Goal: Task Accomplishment & Management: Use online tool/utility

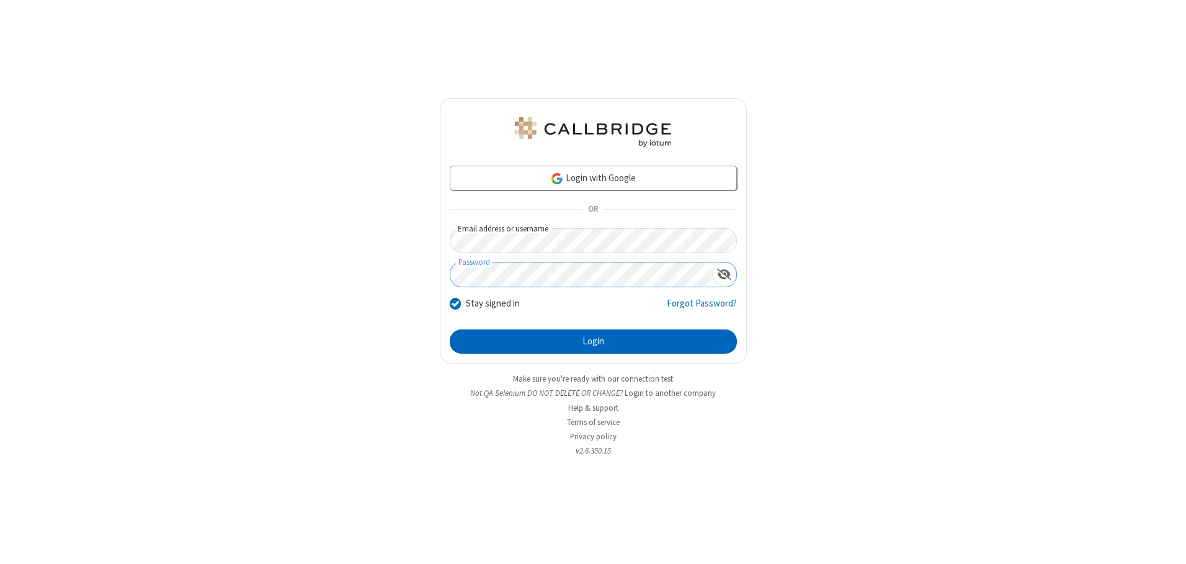
click at [593, 341] on button "Login" at bounding box center [593, 341] width 287 height 25
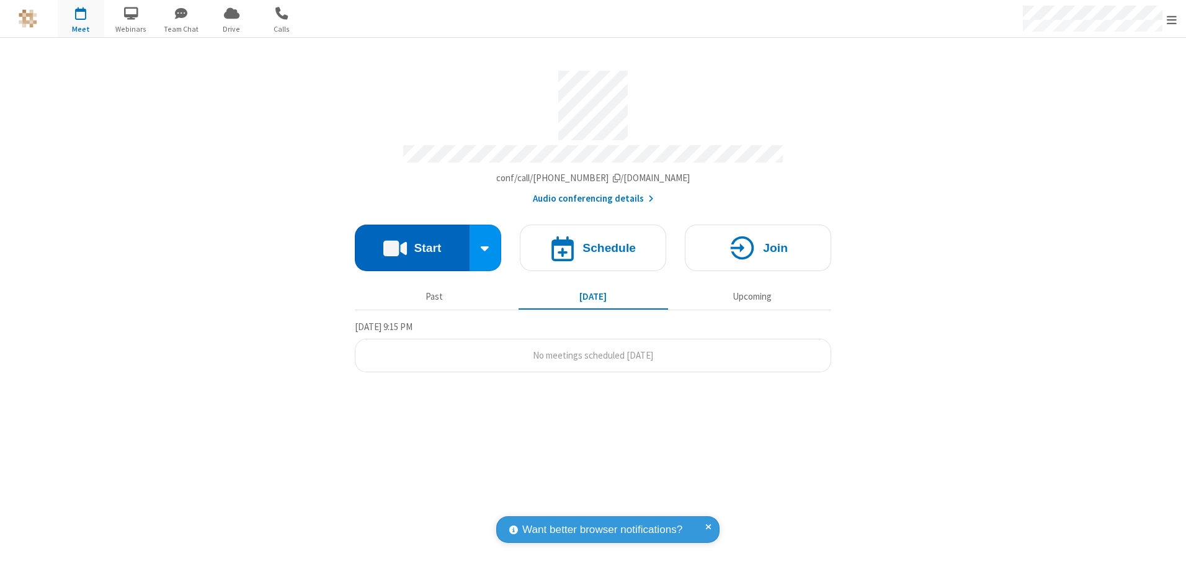
click at [412, 243] on button "Start" at bounding box center [412, 248] width 115 height 47
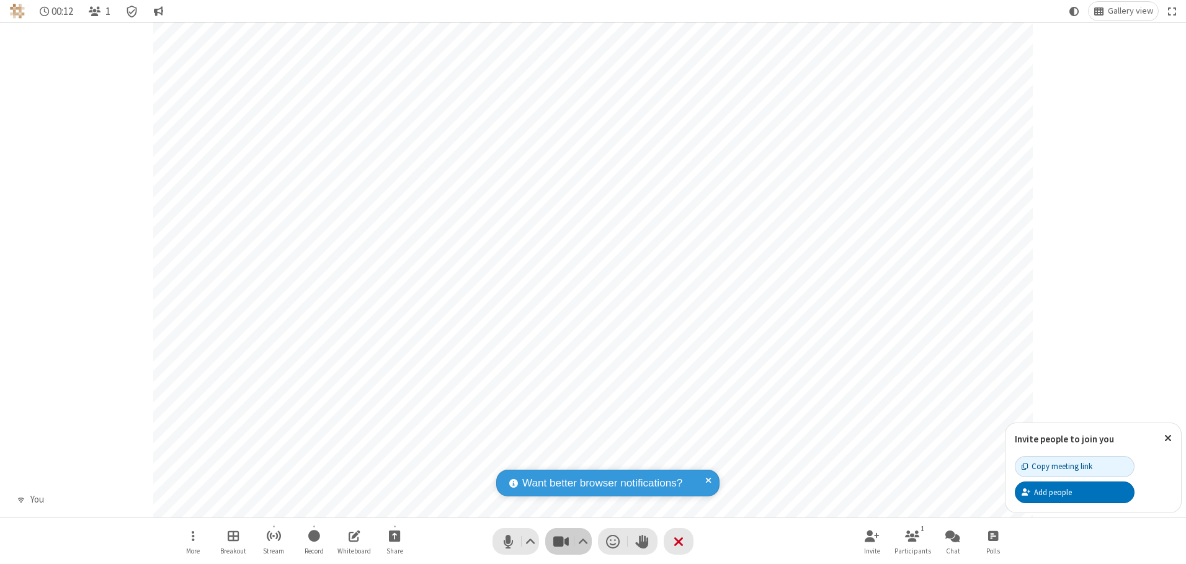
click at [561, 541] on span "Stop video (Alt+V)" at bounding box center [561, 541] width 19 height 18
click at [561, 541] on span "Start video (Alt+V)" at bounding box center [561, 541] width 19 height 18
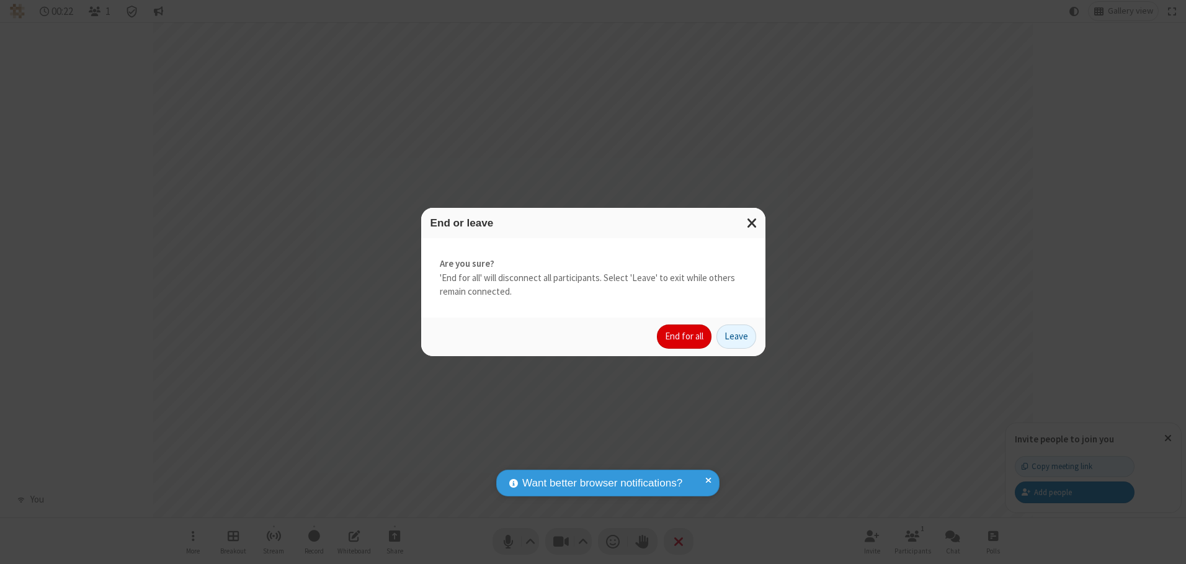
click at [685, 336] on button "End for all" at bounding box center [684, 337] width 55 height 25
